Goal: Find specific page/section: Find specific page/section

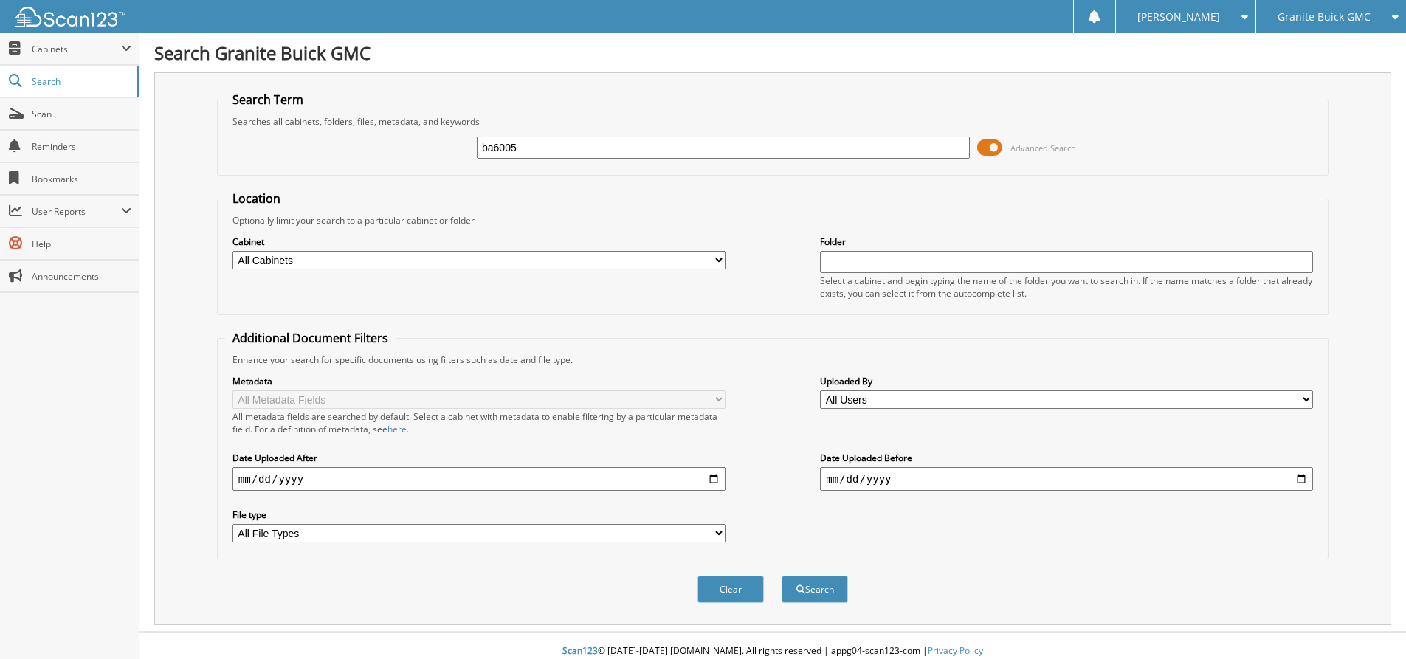
type input "ba6005"
click at [782, 576] on button "Search" at bounding box center [815, 589] width 66 height 27
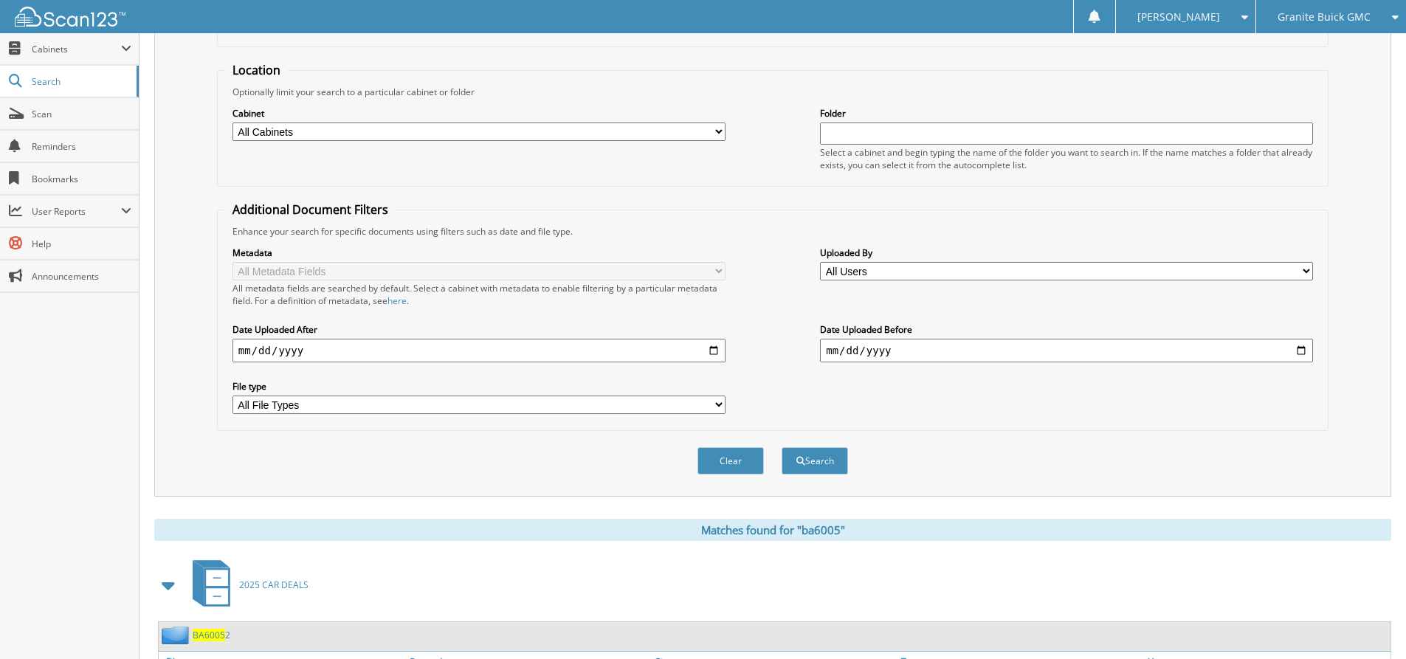
scroll to position [224, 0]
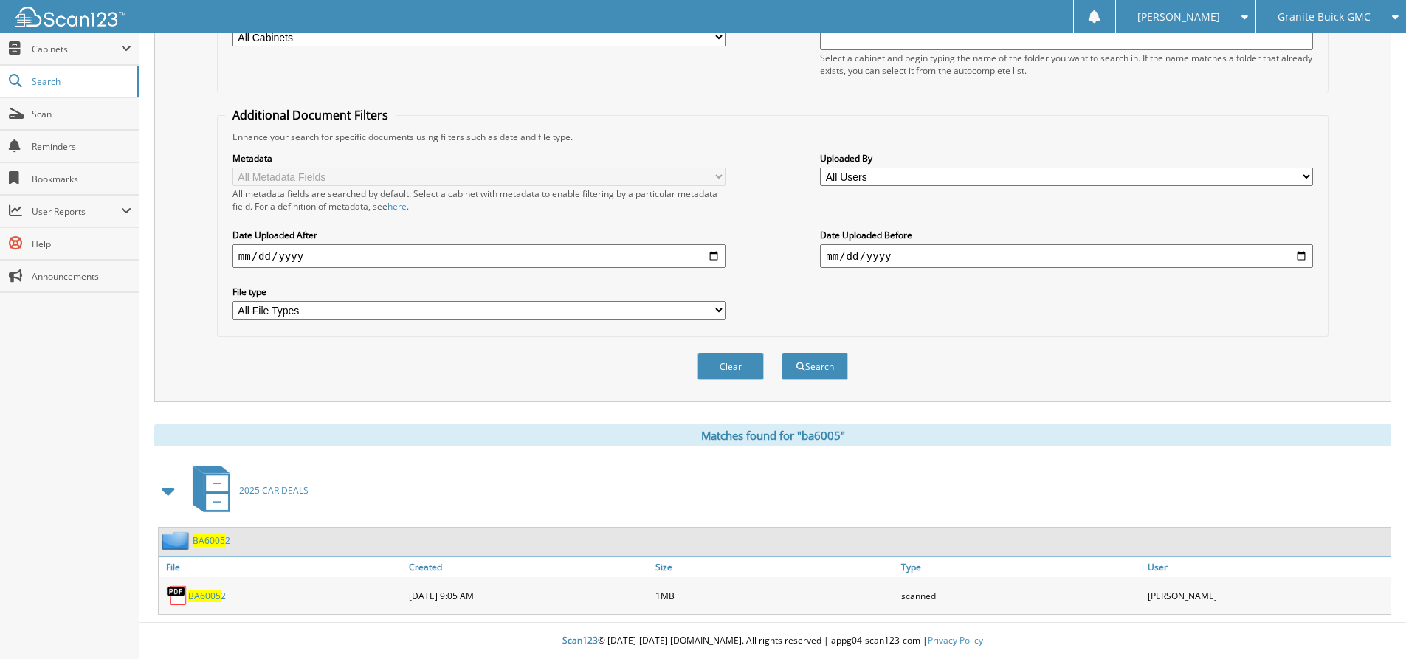
click at [210, 593] on span "BA6005" at bounding box center [204, 596] width 32 height 13
click at [821, 365] on button "Search" at bounding box center [815, 366] width 66 height 27
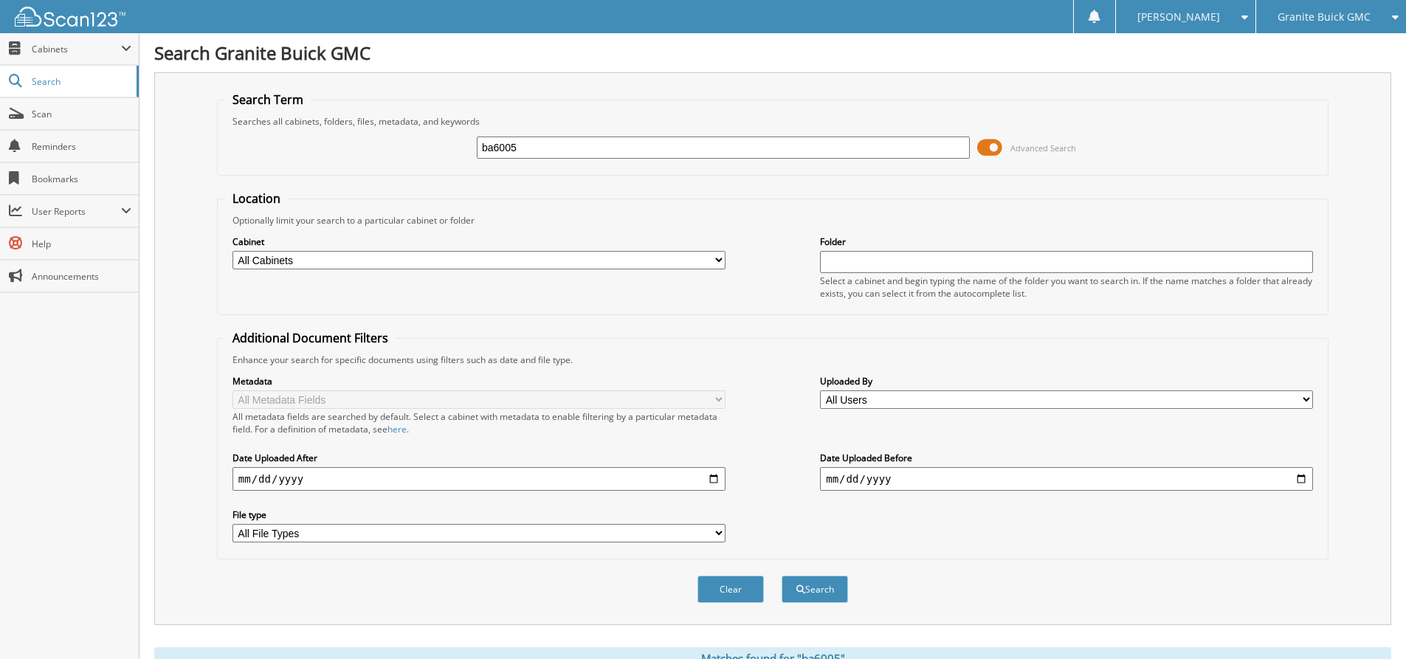
click at [650, 148] on input "ba6005" at bounding box center [723, 148] width 493 height 22
type input "ba6005"
click at [782, 576] on button "Search" at bounding box center [815, 589] width 66 height 27
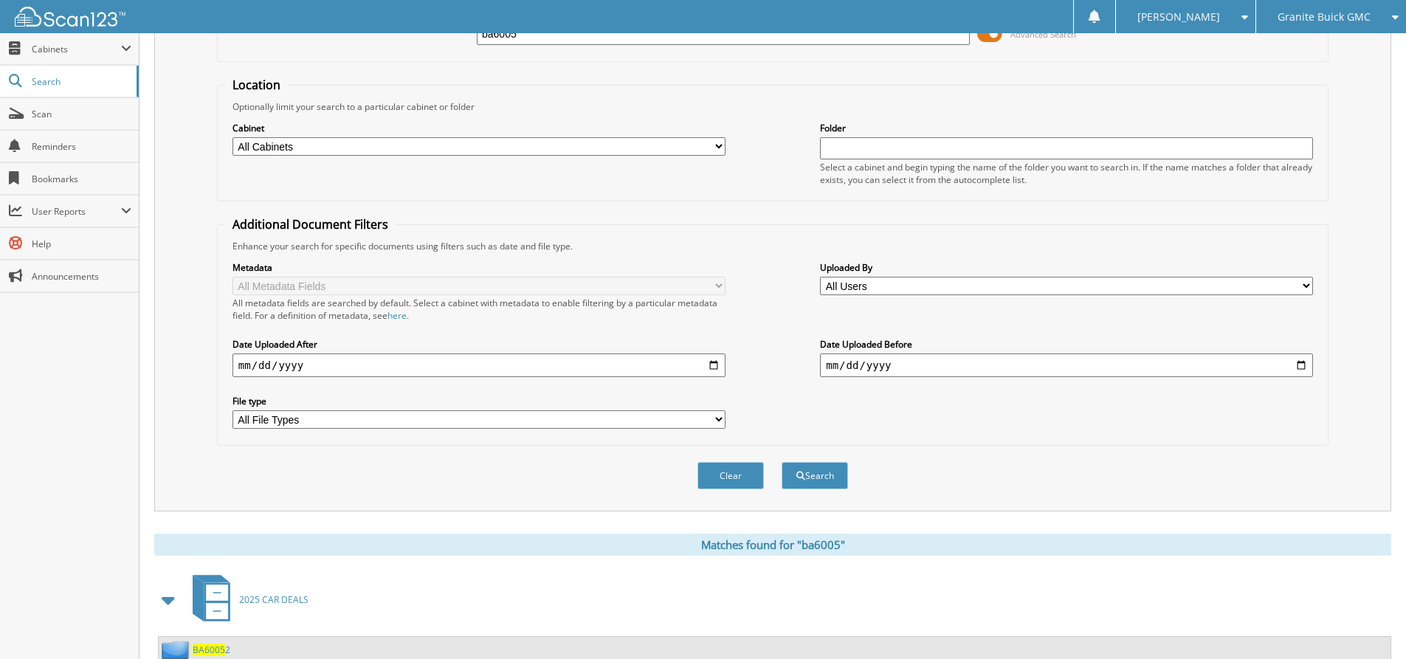
scroll to position [224, 0]
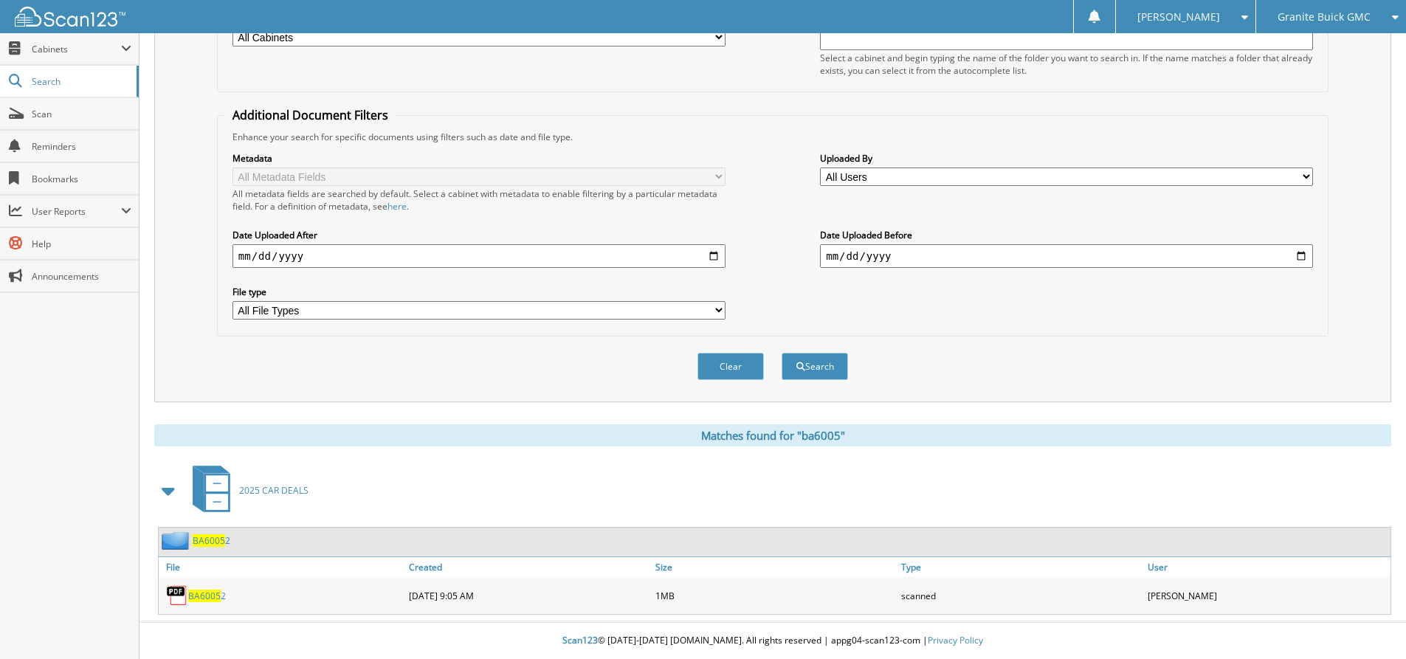
click at [268, 490] on span "2025 CAR DEALS" at bounding box center [273, 490] width 69 height 13
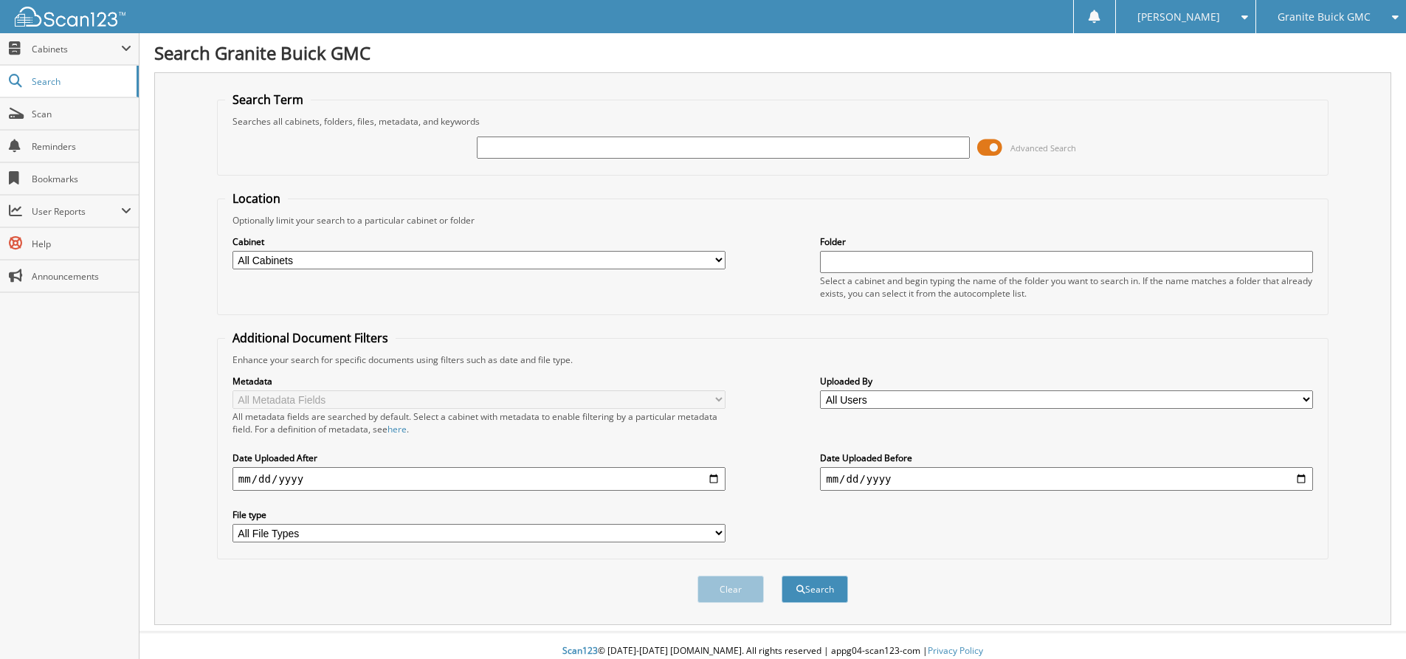
click at [574, 148] on input "text" at bounding box center [723, 148] width 493 height 22
type input "ba6005"
click at [782, 576] on button "Search" at bounding box center [815, 589] width 66 height 27
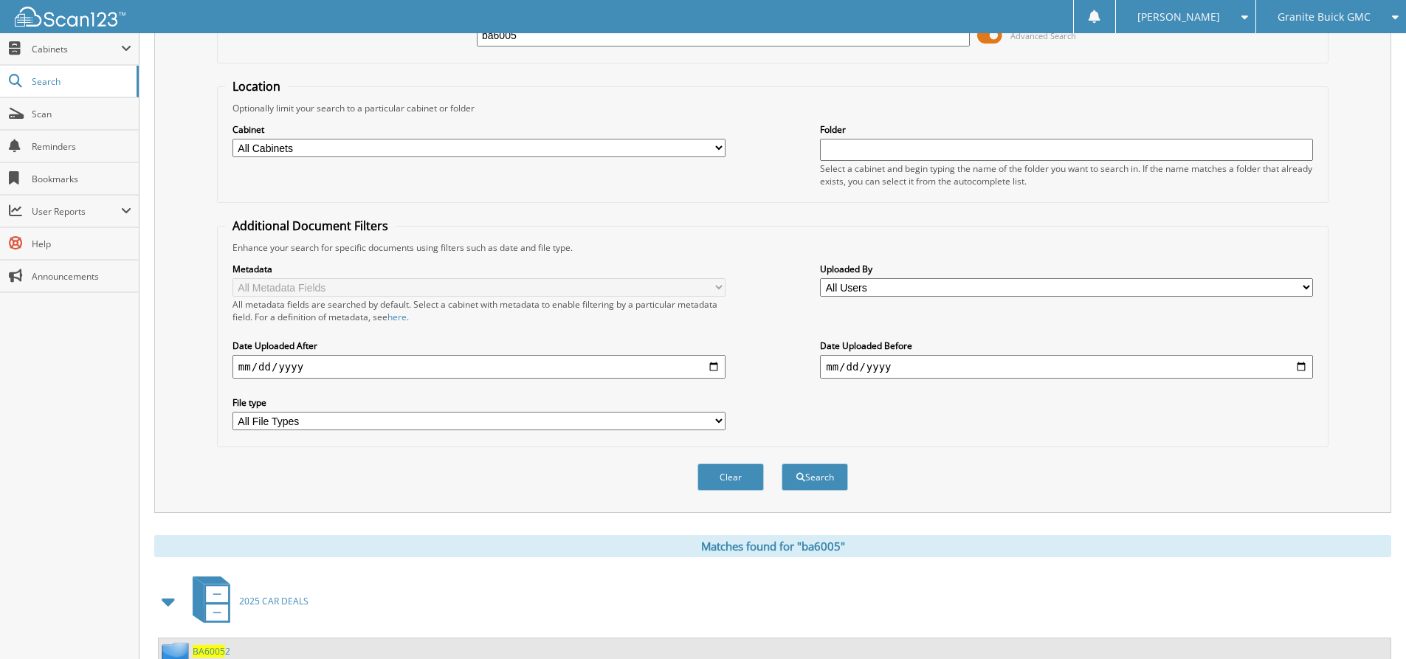
scroll to position [224, 0]
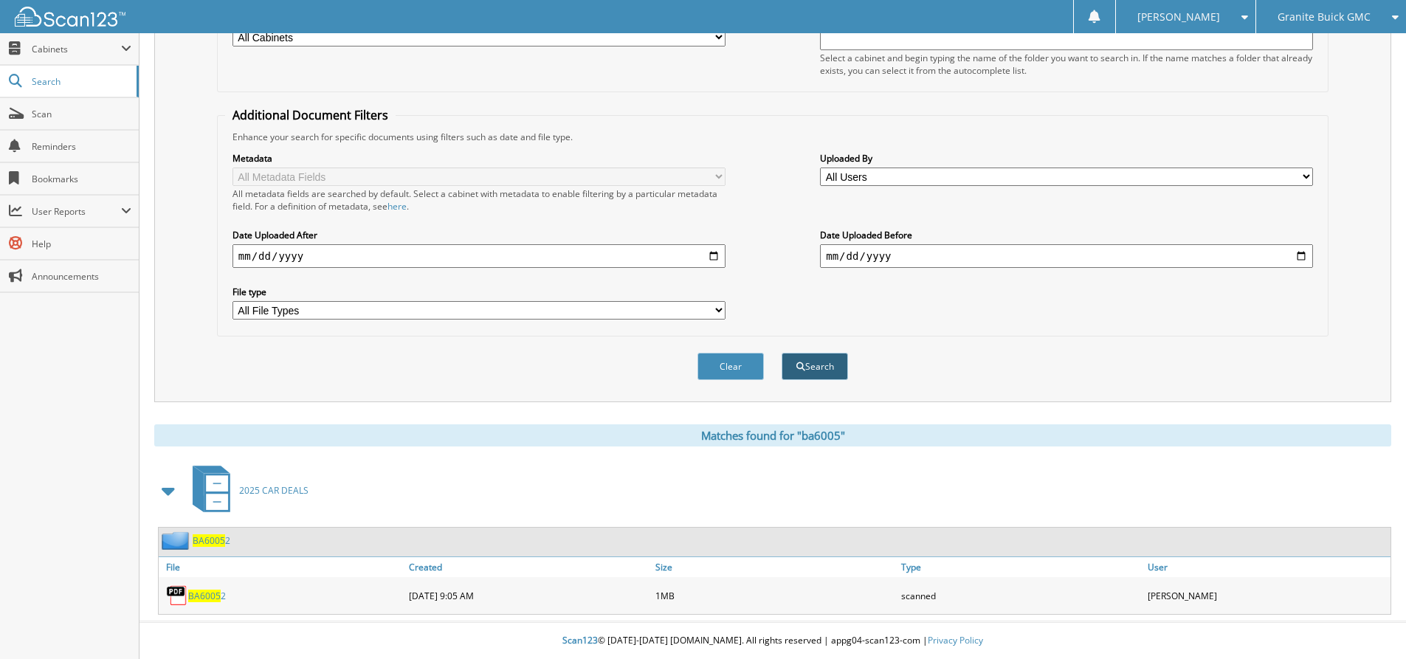
click at [824, 363] on button "Search" at bounding box center [815, 366] width 66 height 27
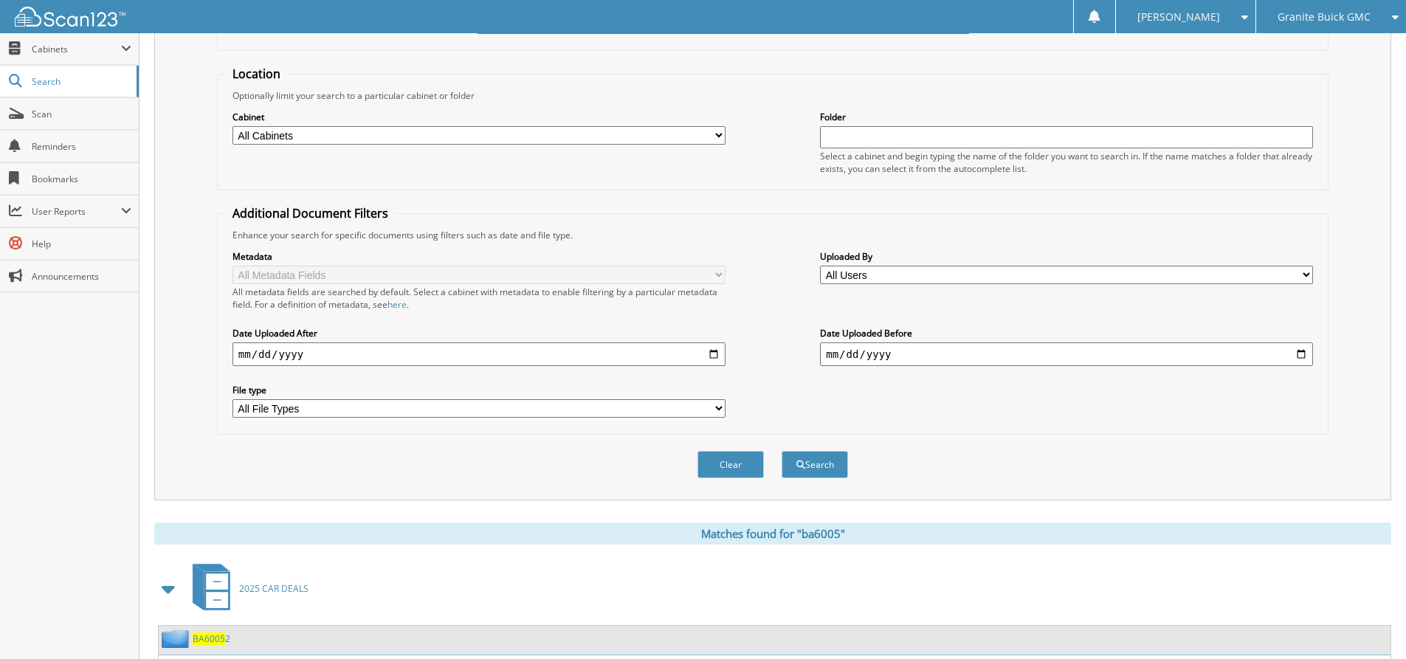
scroll to position [224, 0]
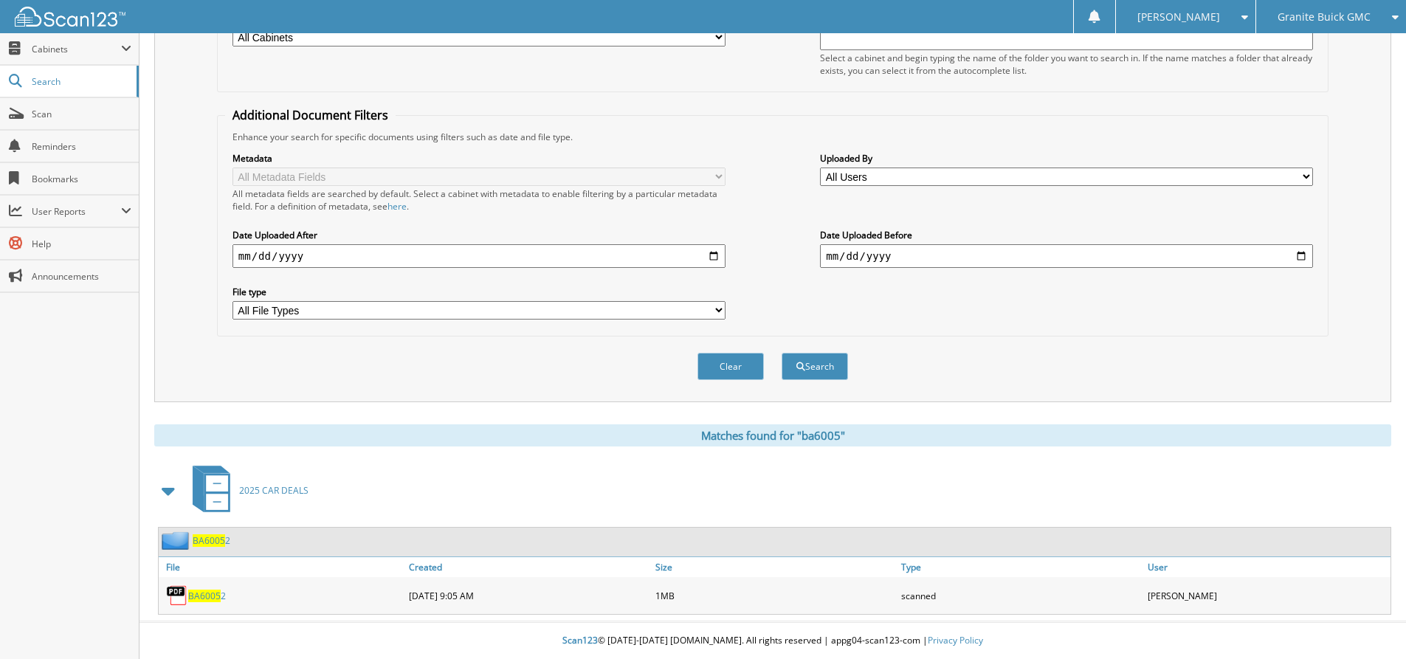
click at [266, 490] on span "2025 CAR DEALS" at bounding box center [273, 490] width 69 height 13
